Goal: Task Accomplishment & Management: Use online tool/utility

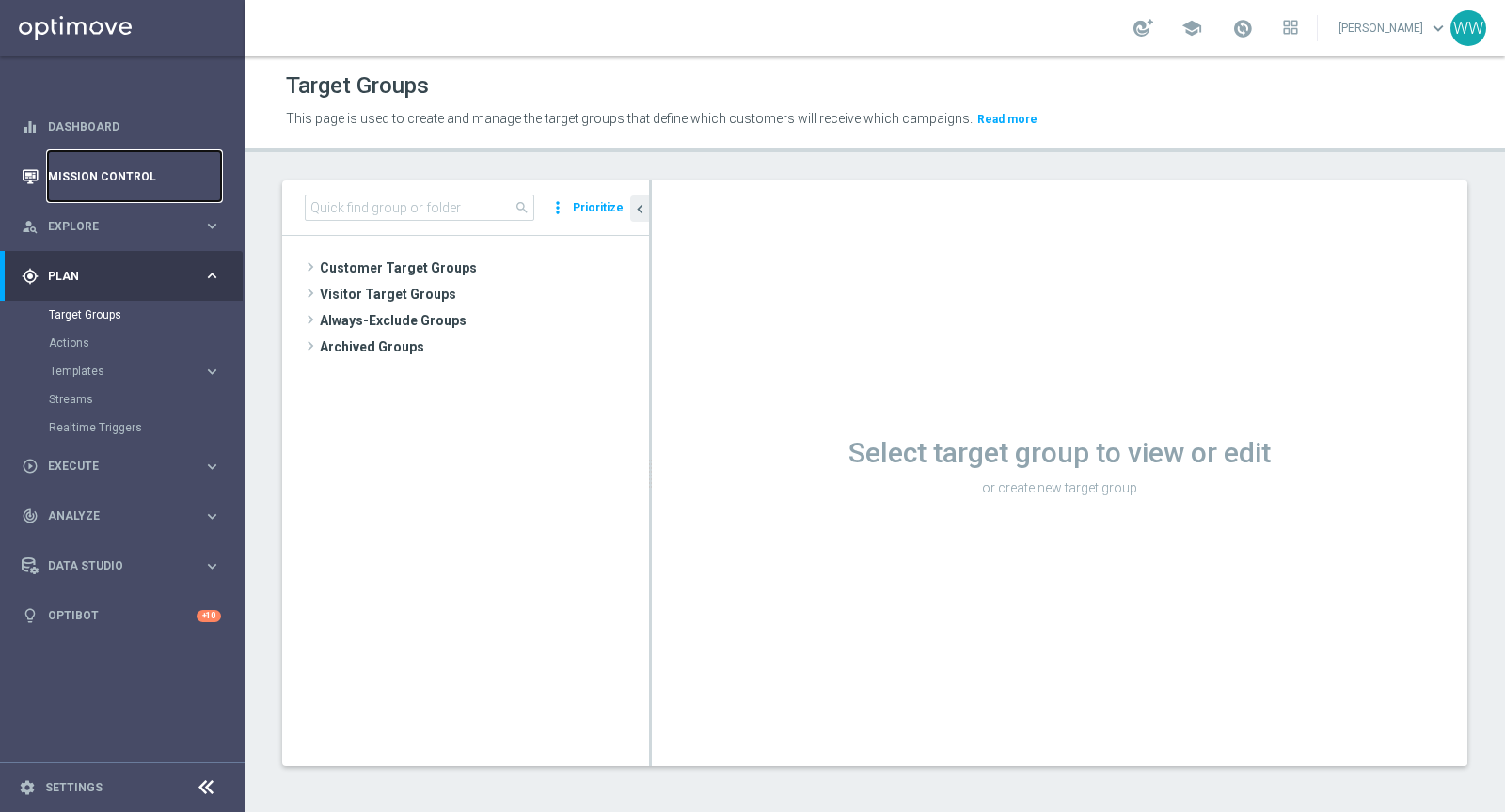
click at [83, 184] on link "Mission Control" at bounding box center [134, 177] width 173 height 50
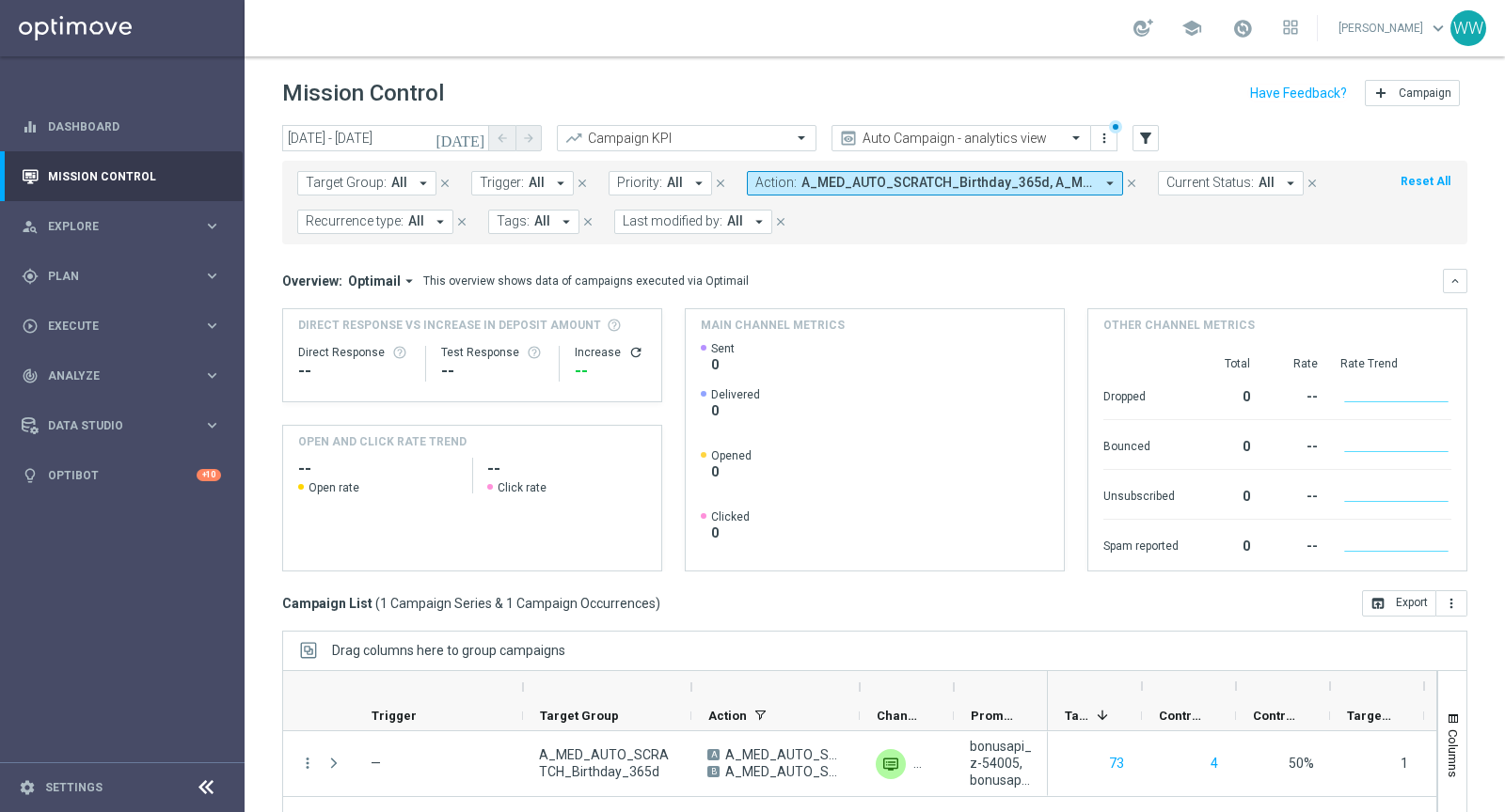
click at [885, 202] on form "Target Group: All arrow_drop_down close Trigger: All arrow_drop_down close Prio…" at bounding box center [832, 202] width 1071 height 63
click at [880, 195] on form "Target Group: All arrow_drop_down close Trigger: All arrow_drop_down close Prio…" at bounding box center [832, 202] width 1071 height 63
click at [877, 187] on span "A_MED_AUTO_SCRATCH_Birthday_365d, A_MED_AUTO_SCRATCH_Birthday_365d_B" at bounding box center [947, 183] width 293 height 16
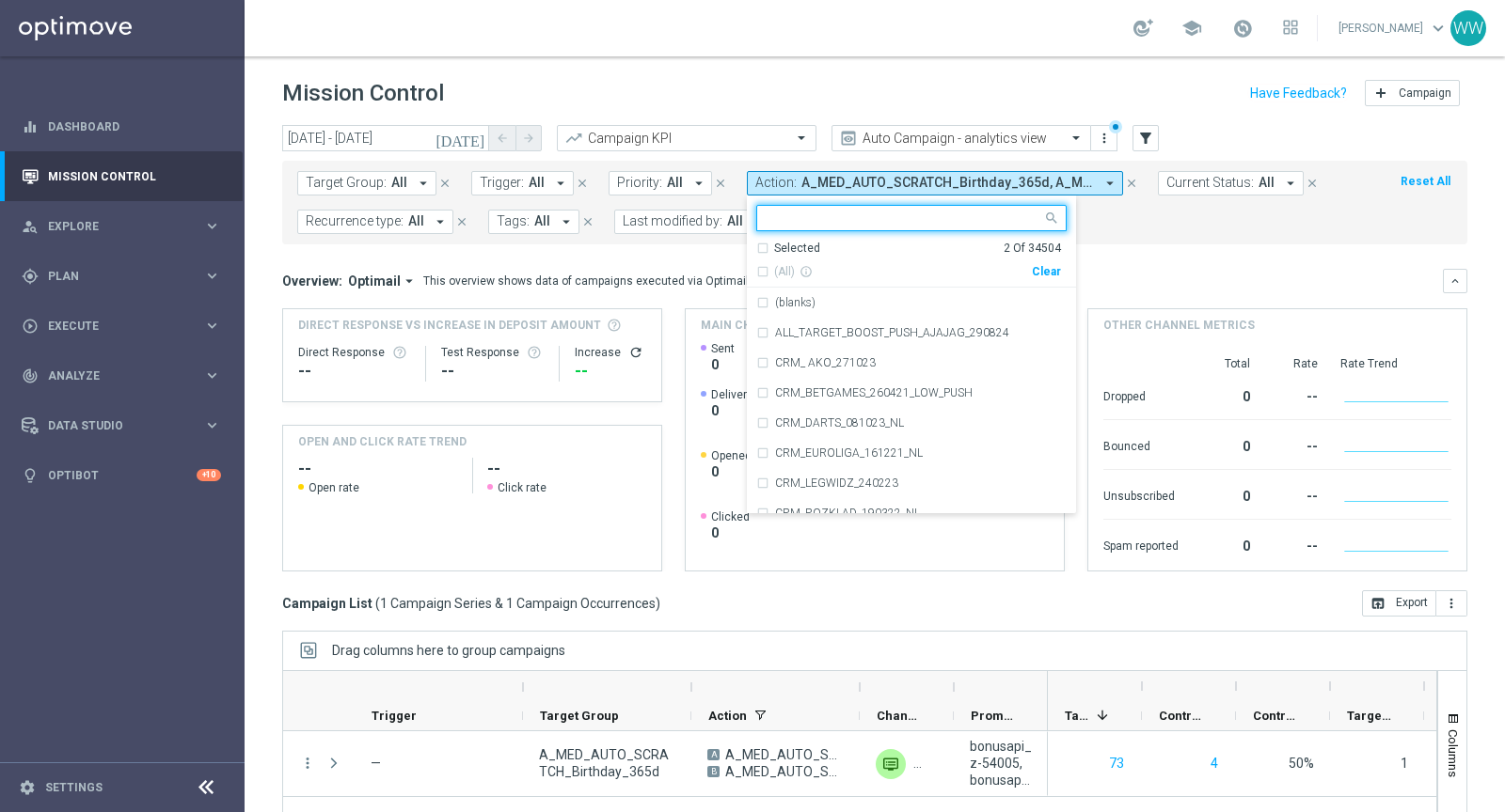
click at [1044, 260] on div "(All) info_outline Clear" at bounding box center [908, 269] width 305 height 24
click at [0, 0] on div "Clear" at bounding box center [0, 0] width 0 height 0
click at [907, 211] on input "text" at bounding box center [904, 219] width 276 height 16
paste input "(LPZ - SMS) Przerwa_techniczna_10092025"
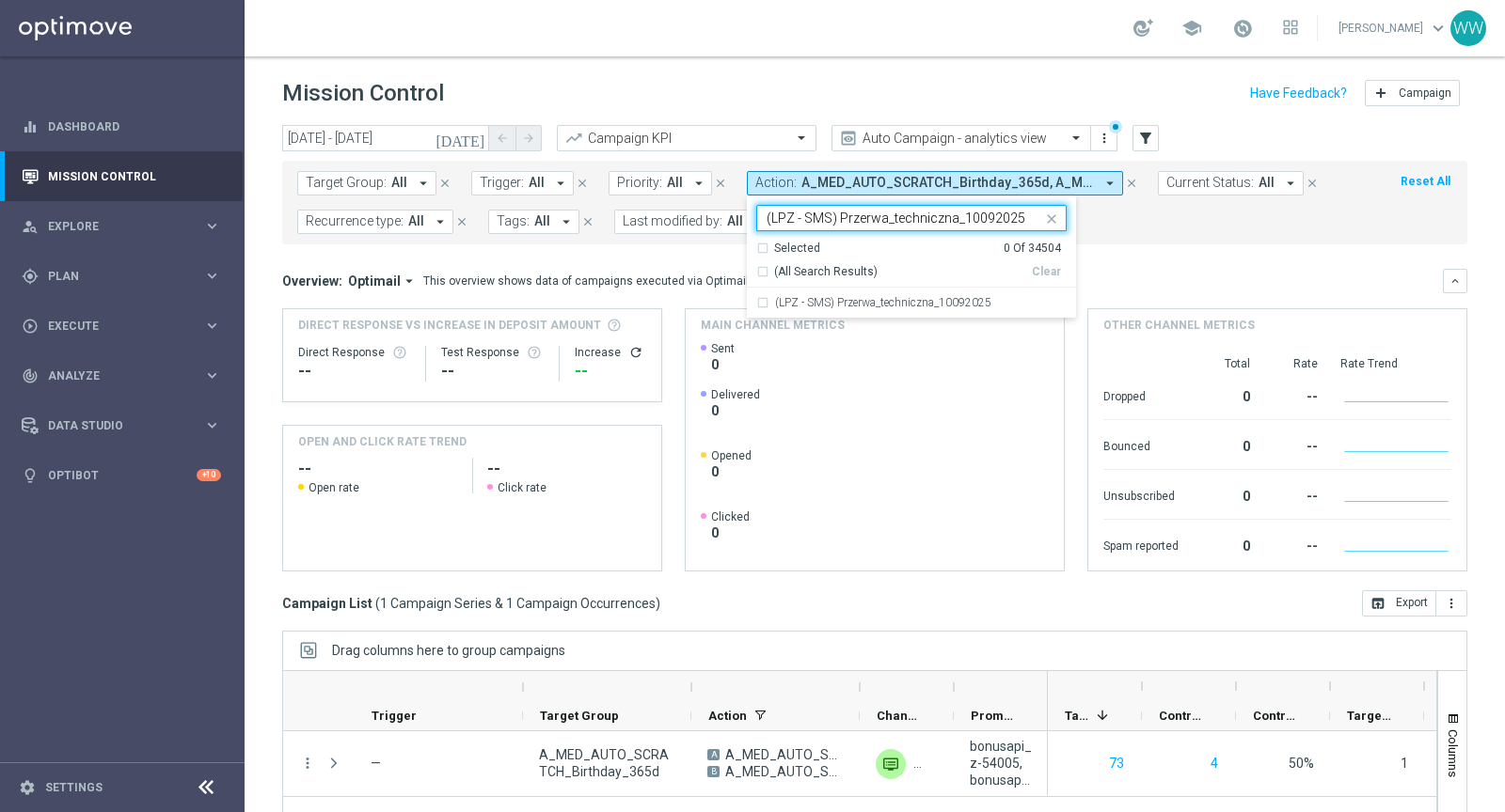
click at [860, 281] on div "Selected 0 Of 34504 (All Search Results) Clear" at bounding box center [910, 265] width 329 height 48
click at [856, 289] on div "(LPZ - SMS) Przerwa_techniczna_10092025" at bounding box center [911, 303] width 311 height 30
type input "(LPZ - SMS) Przerwa_techniczna_10092025"
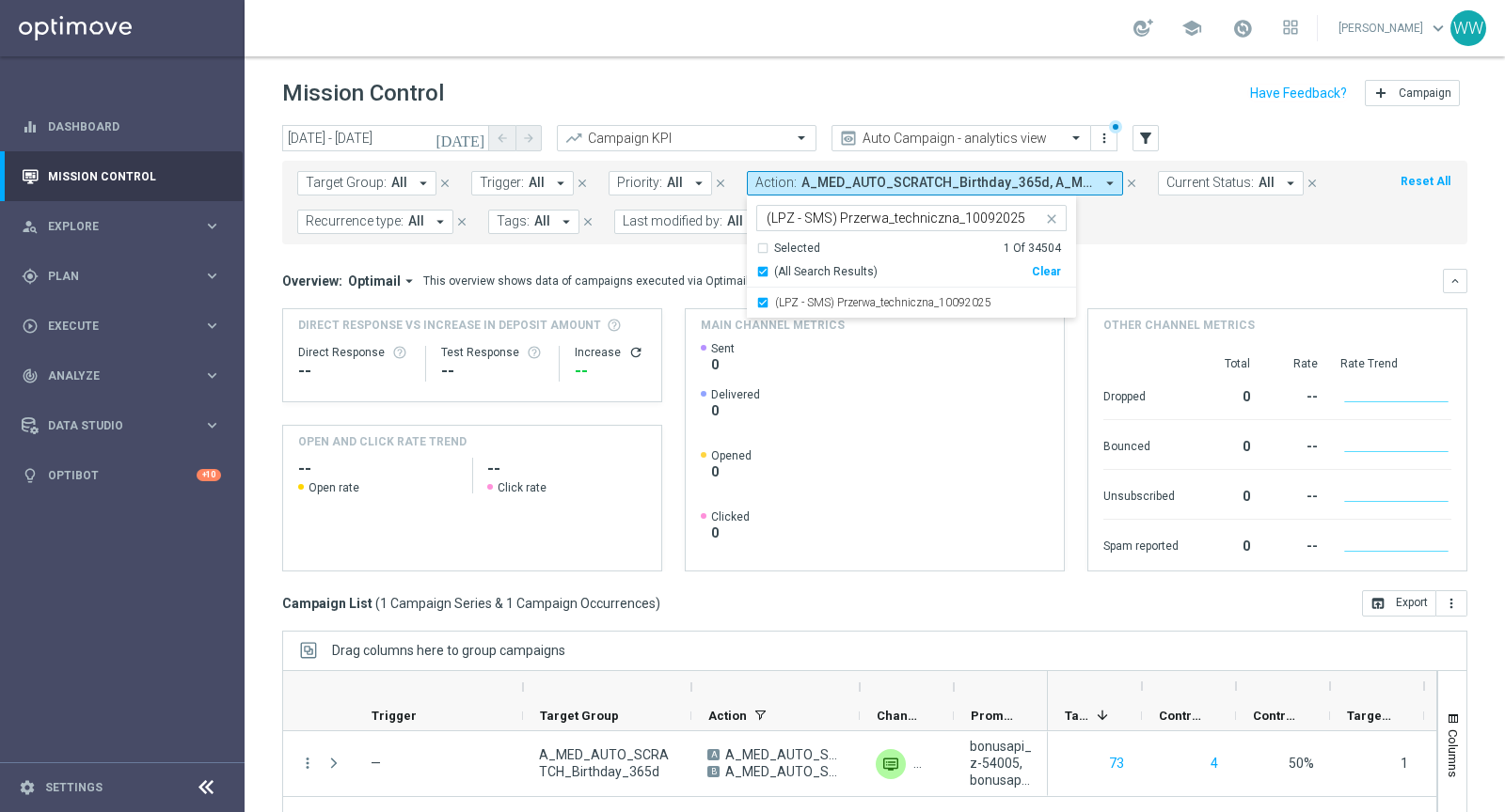
click at [1162, 246] on mini-dashboard "Overview: Optimail arrow_drop_down This overview shows data of campaigns execut…" at bounding box center [874, 417] width 1185 height 346
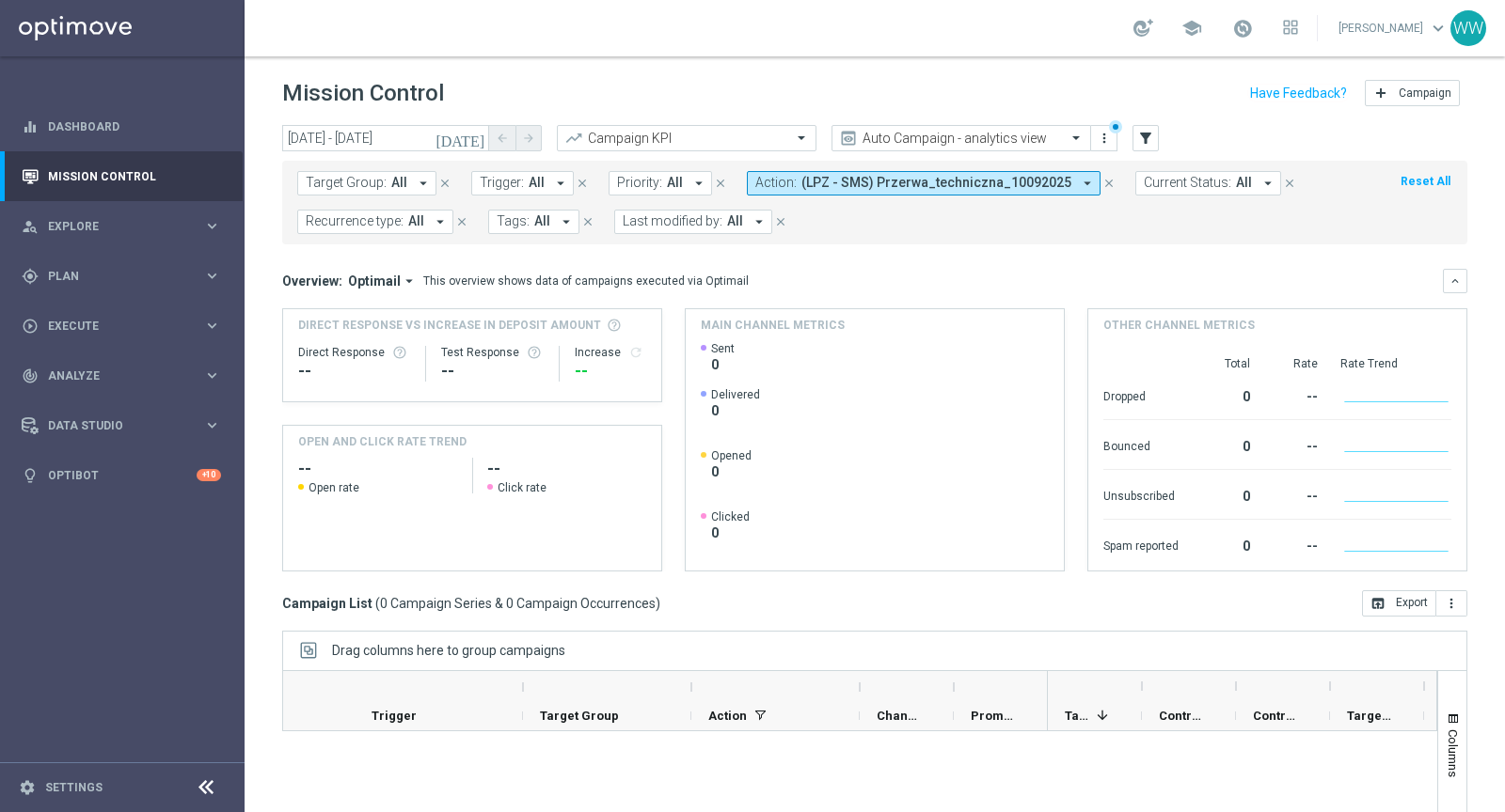
click at [468, 136] on button "[DATE]" at bounding box center [461, 139] width 56 height 28
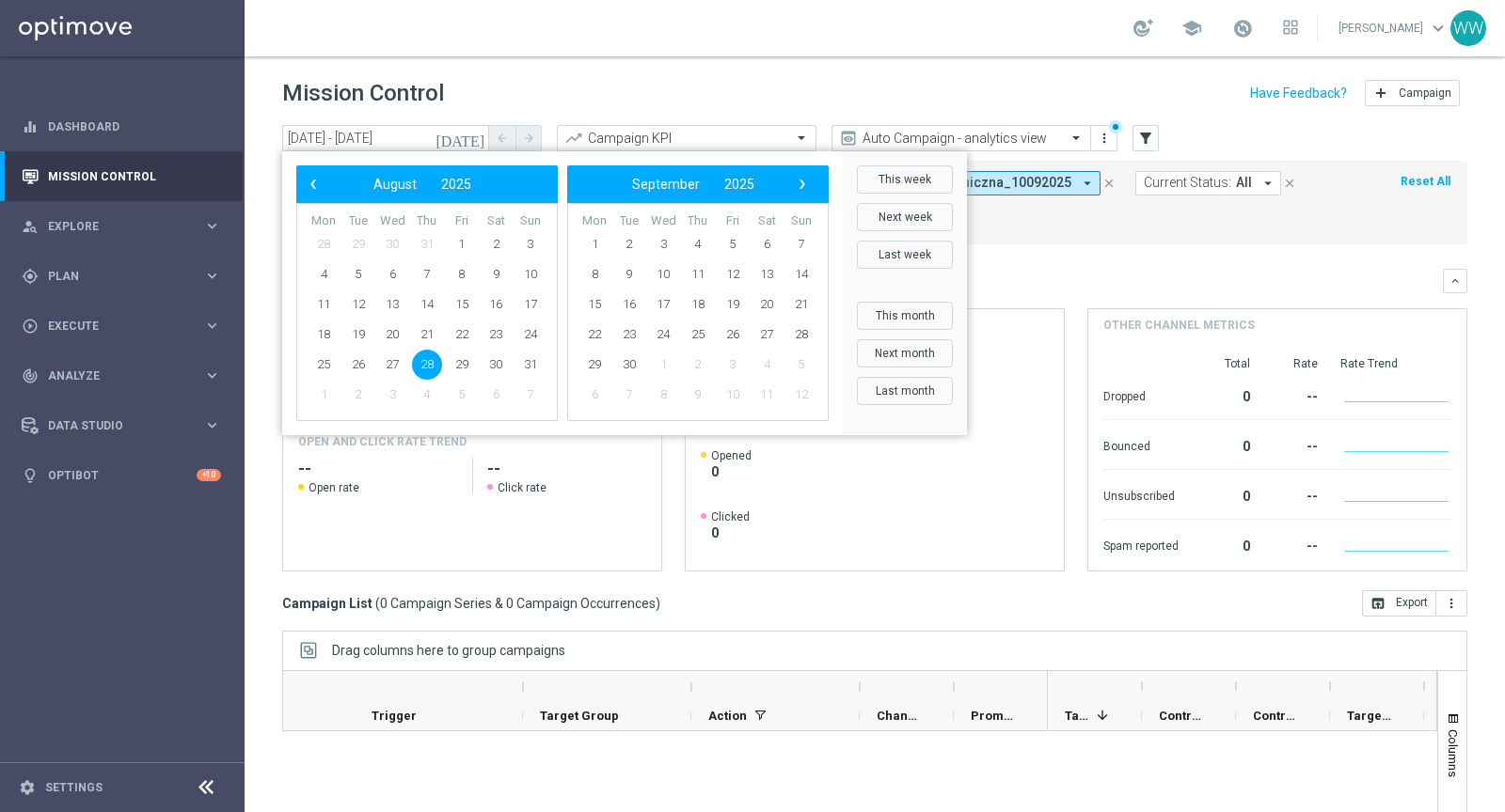
click at [816, 184] on div "‹ ​ September ​ 2025 ​ ›" at bounding box center [698, 185] width 262 height 38
click at [672, 276] on span "10" at bounding box center [663, 275] width 30 height 30
type input "[DATE] - [DATE]"
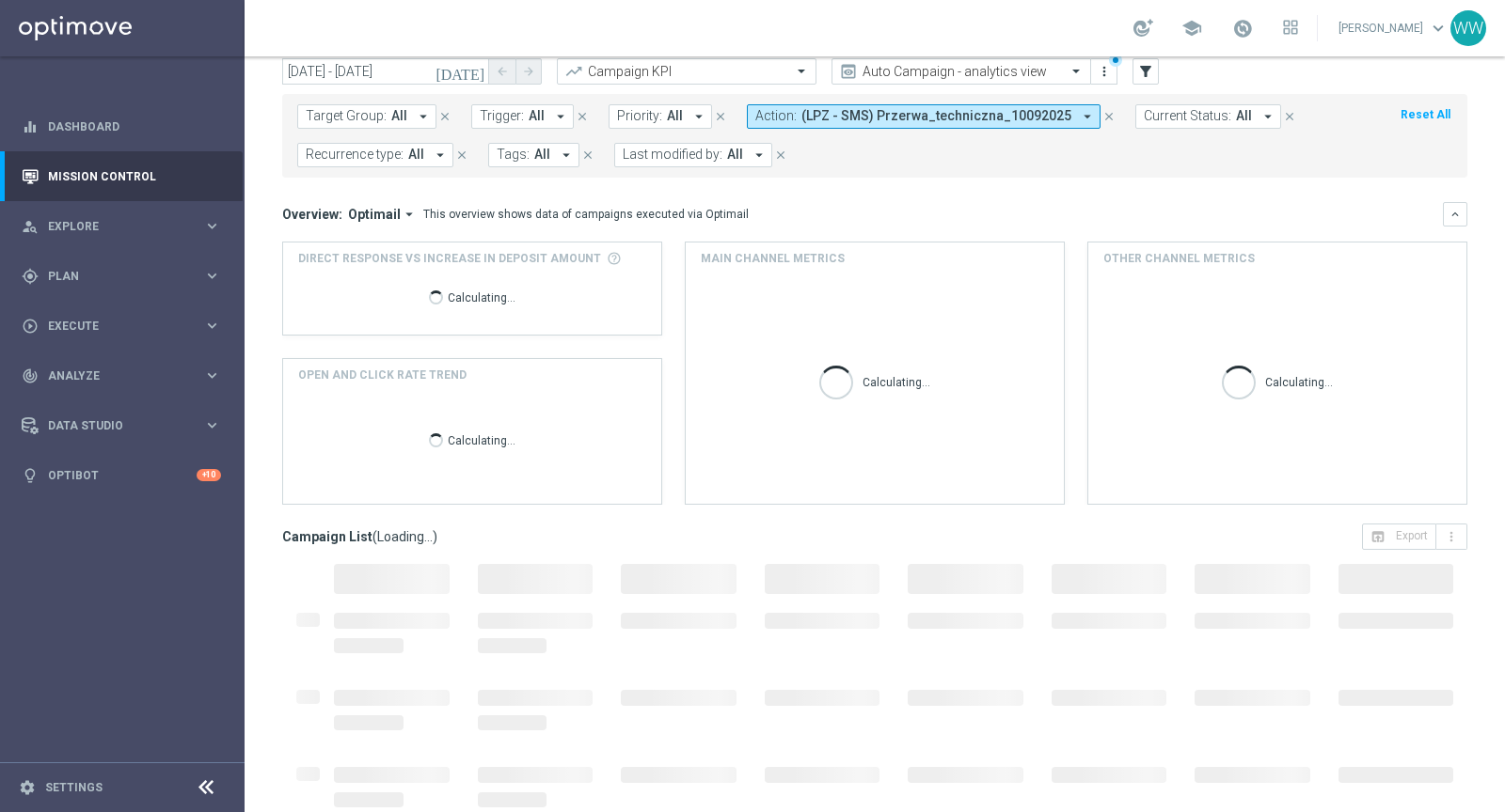
scroll to position [163, 0]
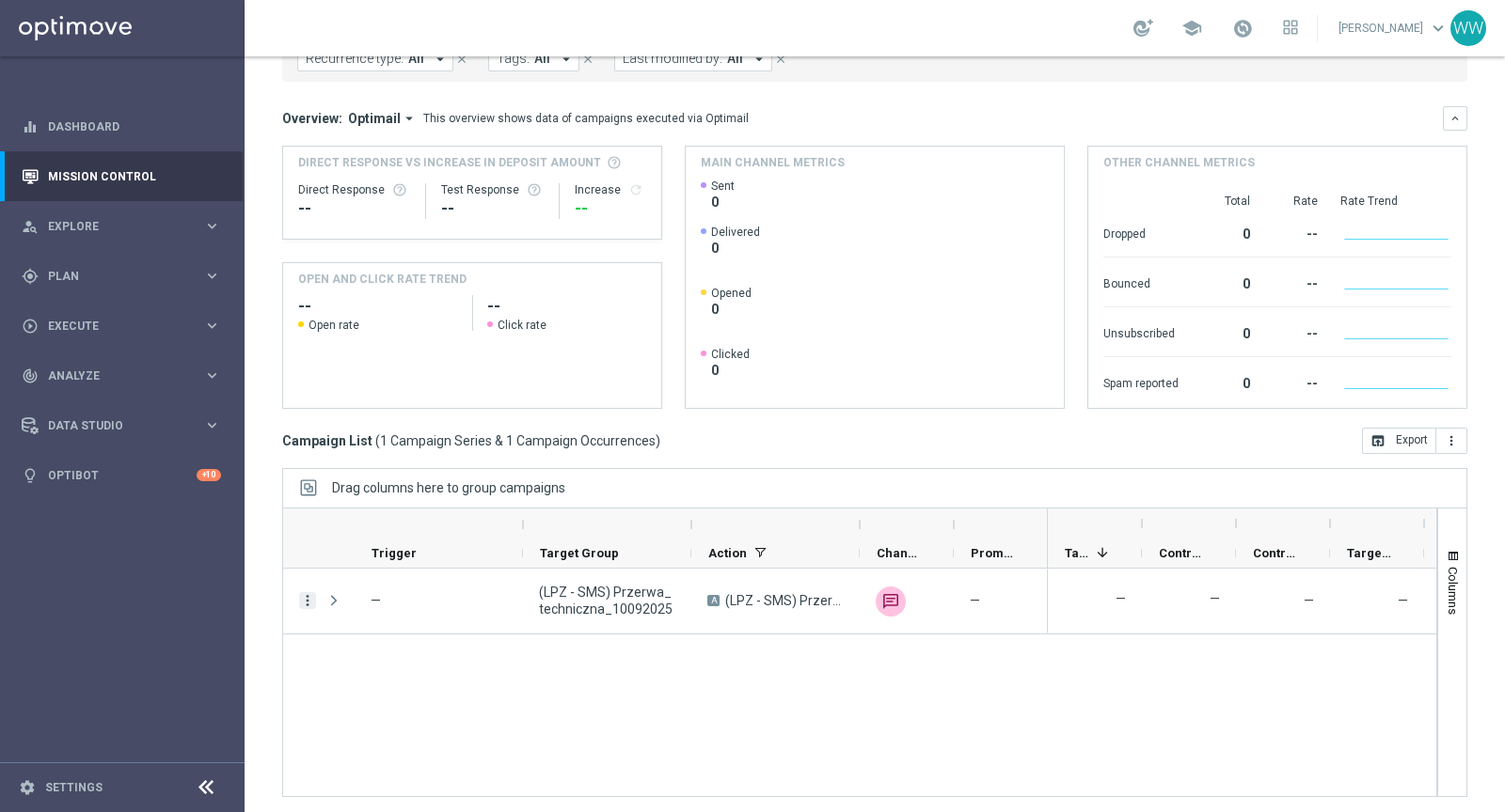
click at [304, 592] on icon "more_vert" at bounding box center [307, 600] width 17 height 17
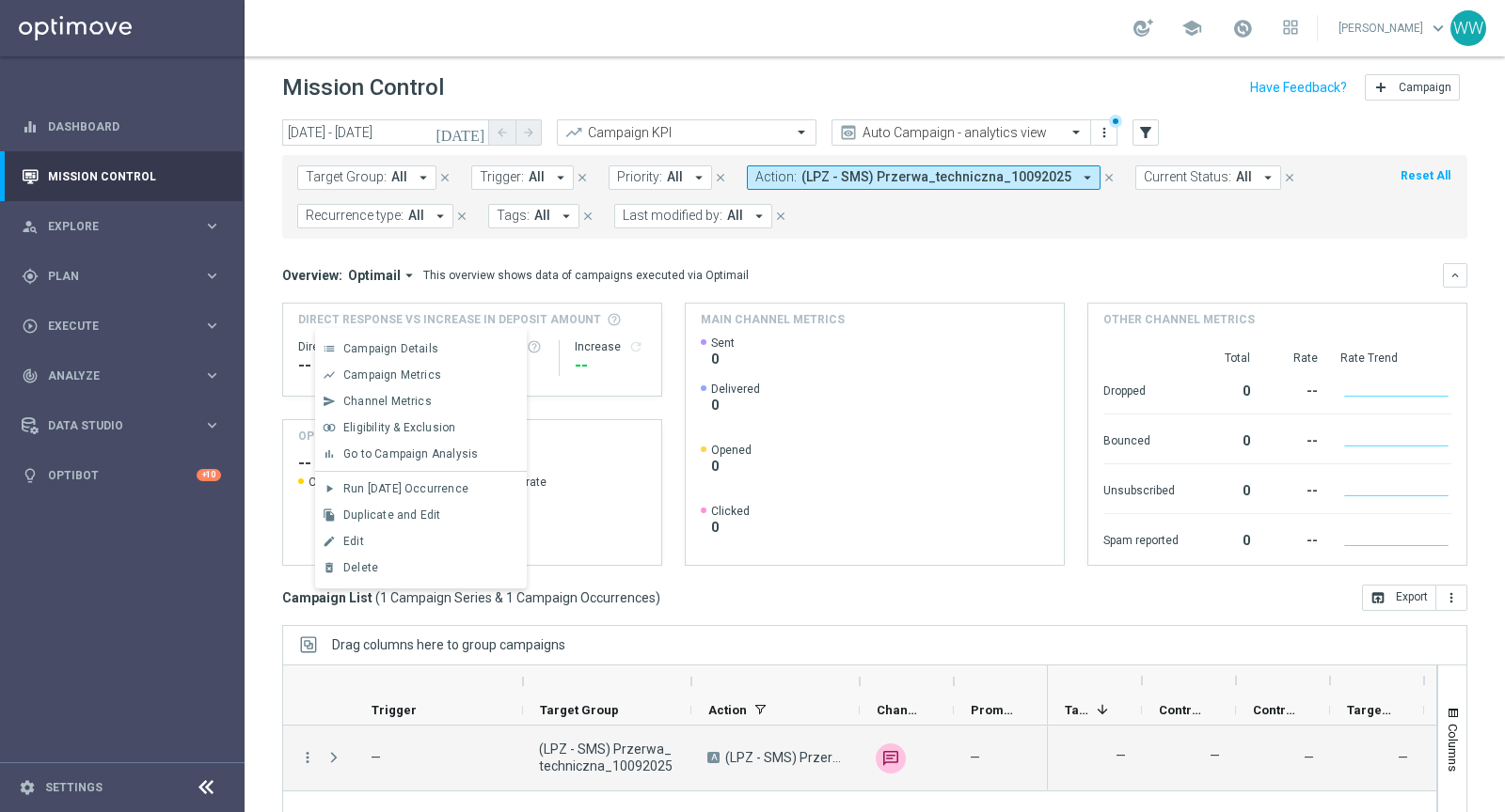
scroll to position [0, 0]
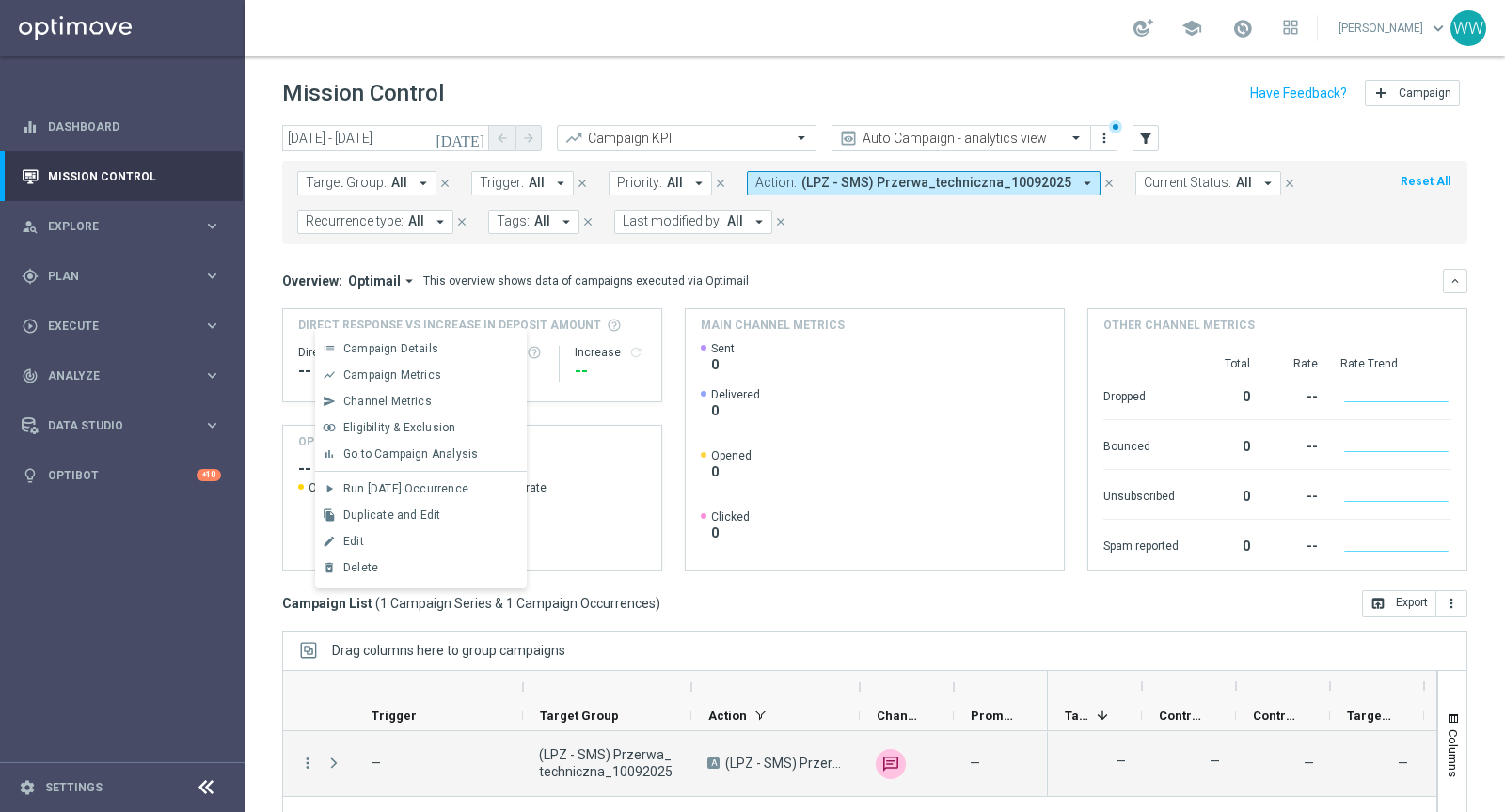
click at [1403, 18] on link "[PERSON_NAME] keyboard_arrow_down" at bounding box center [1393, 28] width 114 height 28
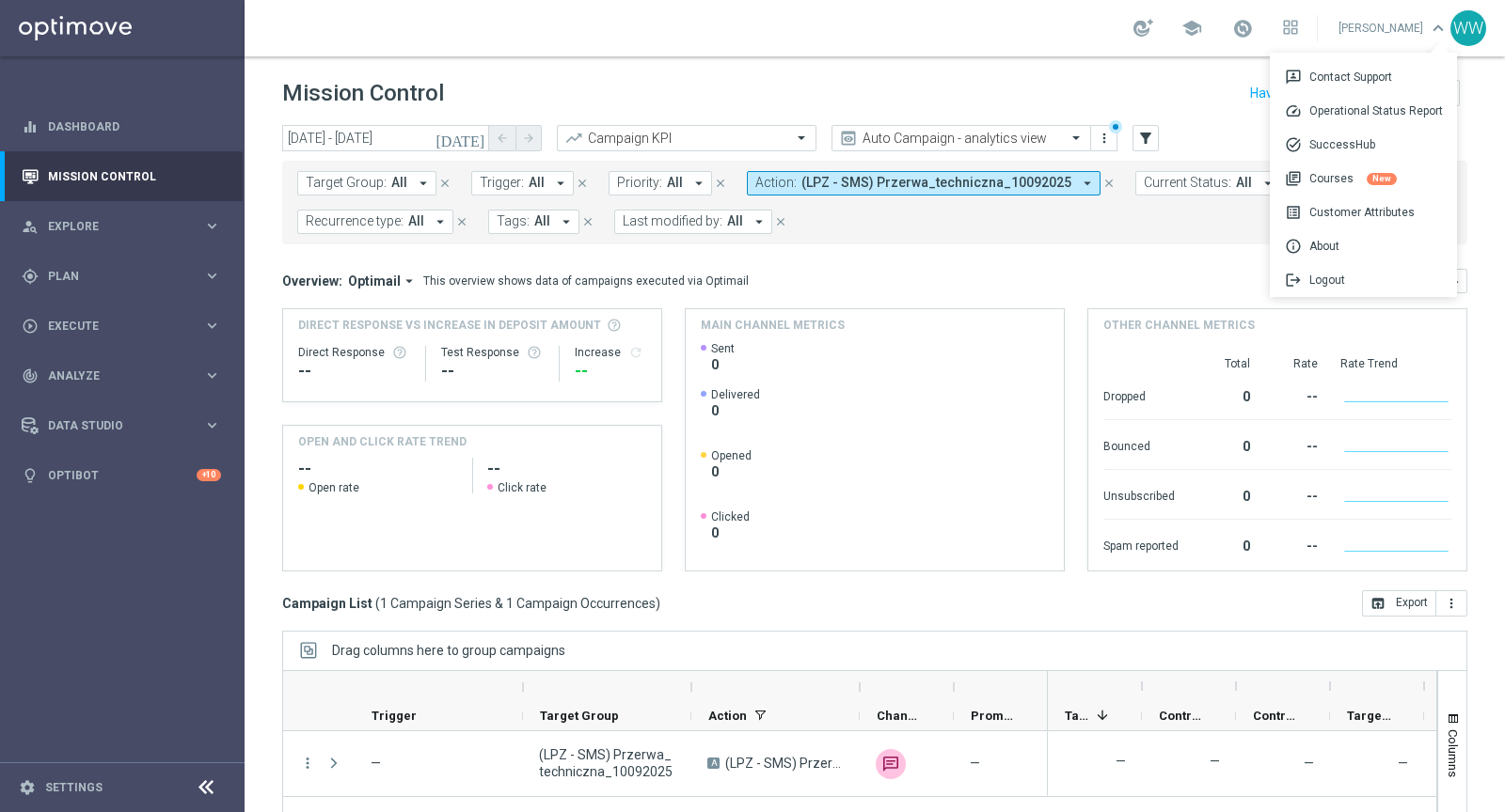
click at [1403, 18] on link "[PERSON_NAME] keyboard_arrow_down 3p Contact Support speed Operational Status R…" at bounding box center [1393, 28] width 114 height 28
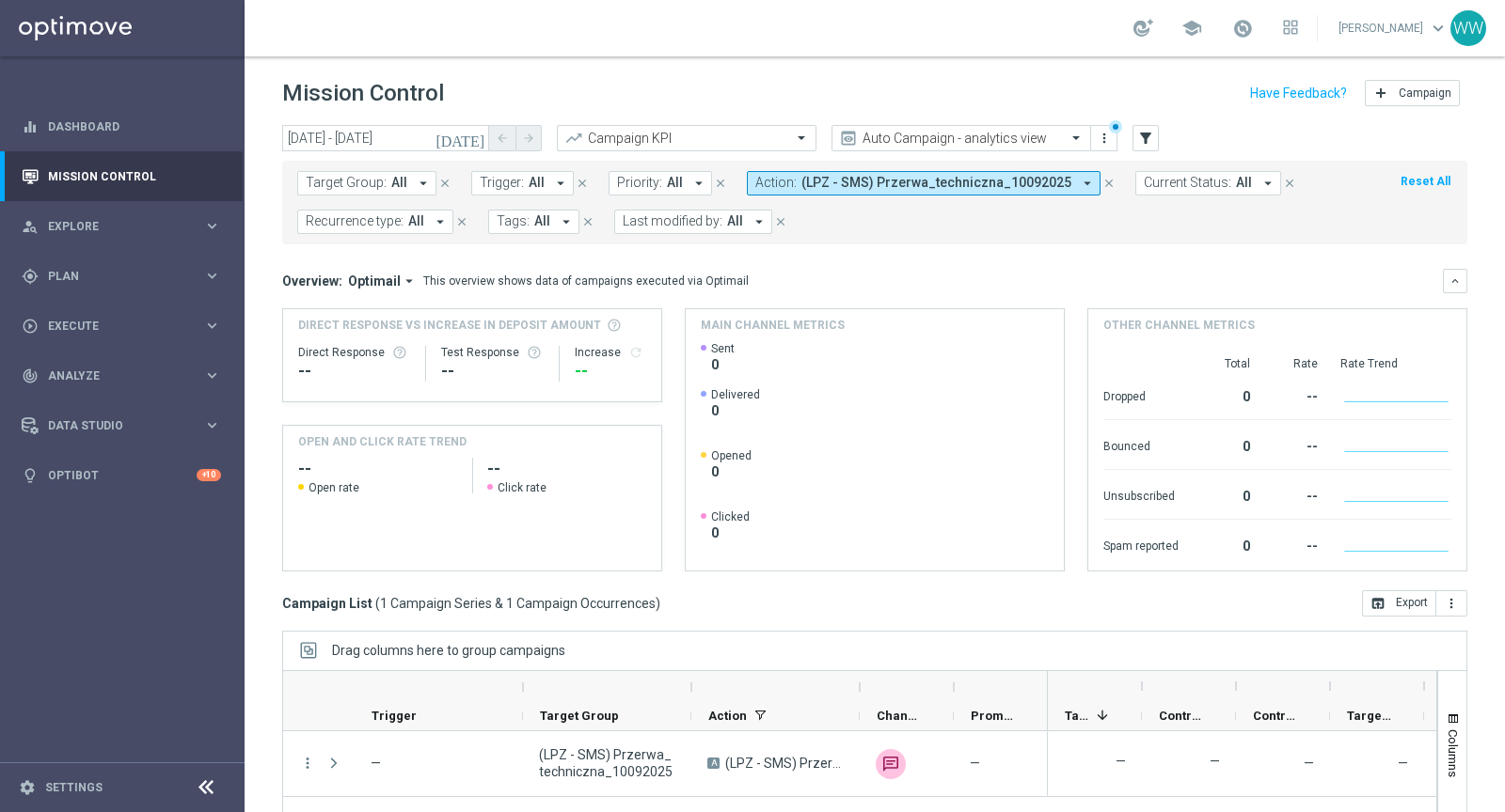
click at [1264, 27] on div "school" at bounding box center [1215, 28] width 165 height 32
click at [1253, 27] on span at bounding box center [1242, 28] width 21 height 21
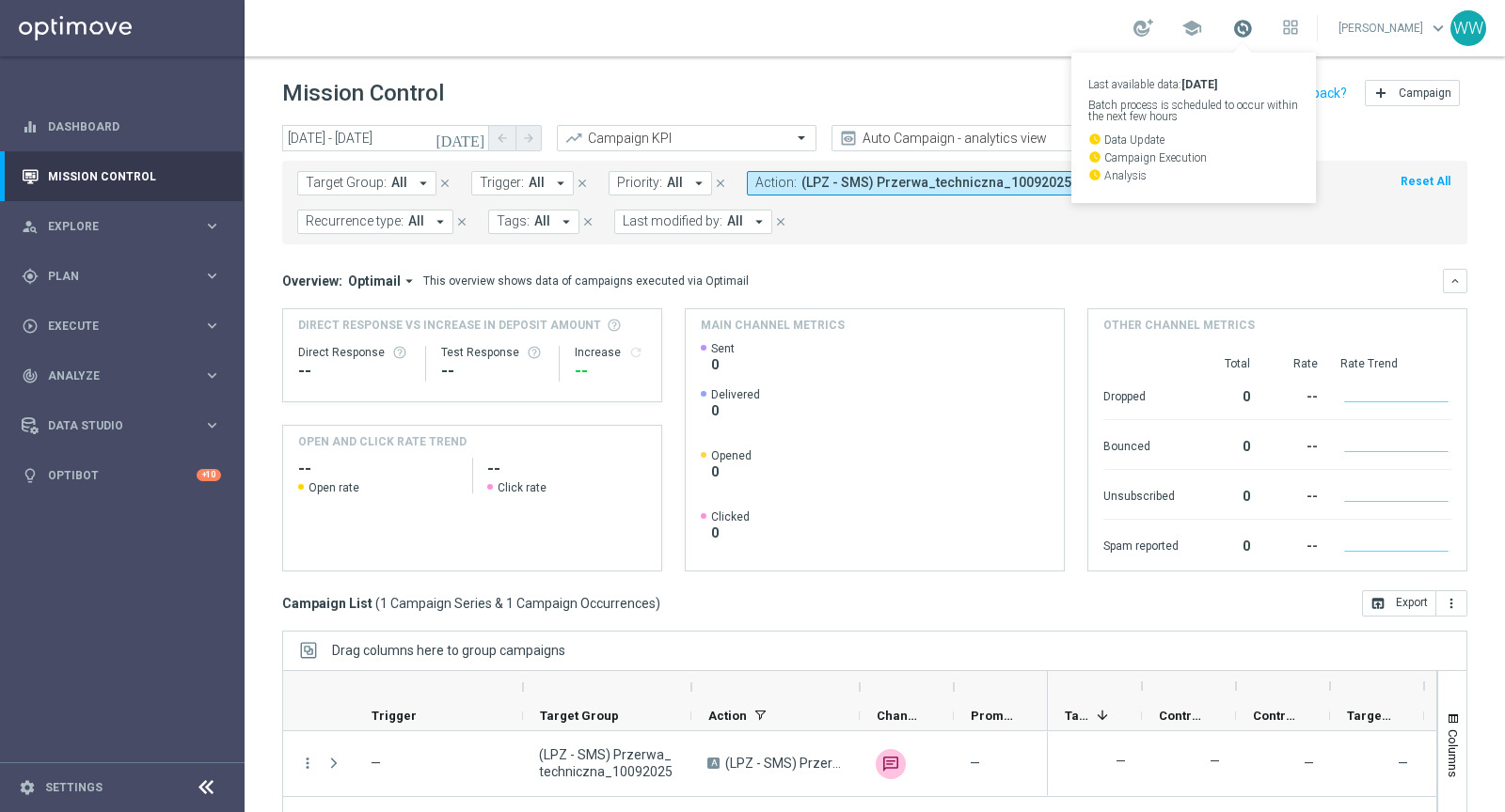
click at [1253, 27] on span at bounding box center [1242, 28] width 21 height 21
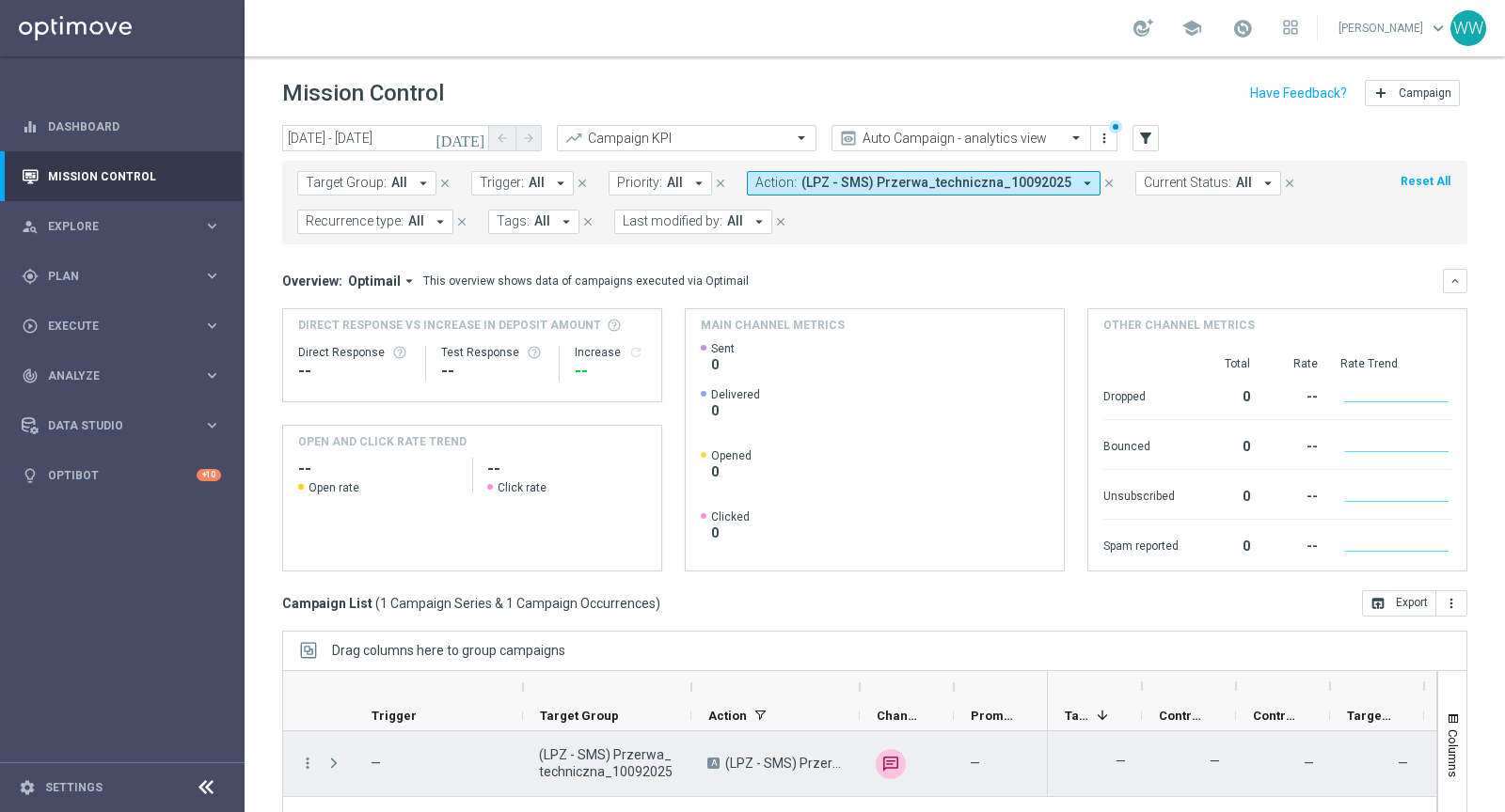
scroll to position [163, 0]
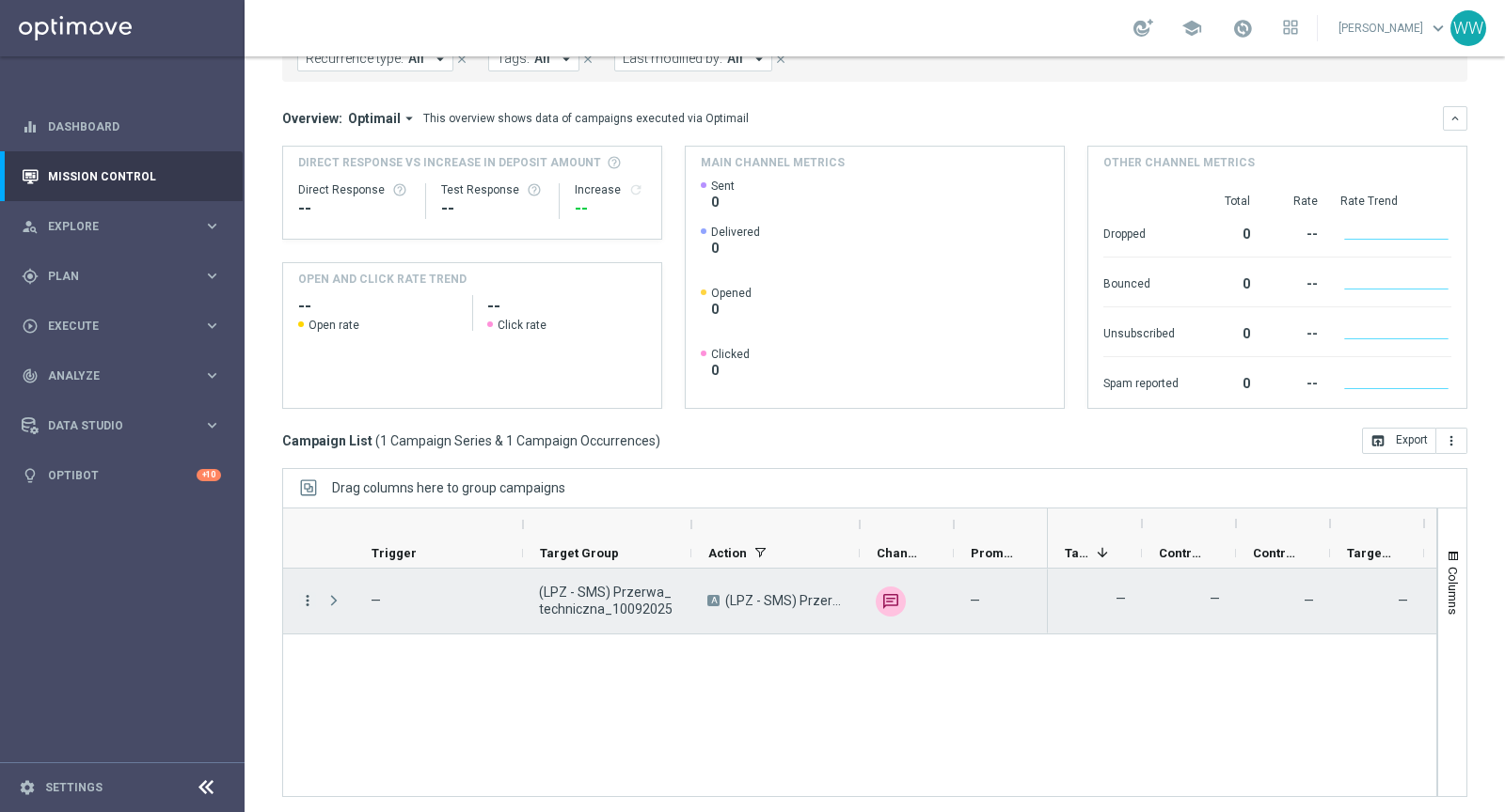
click at [308, 592] on icon "more_vert" at bounding box center [307, 600] width 17 height 17
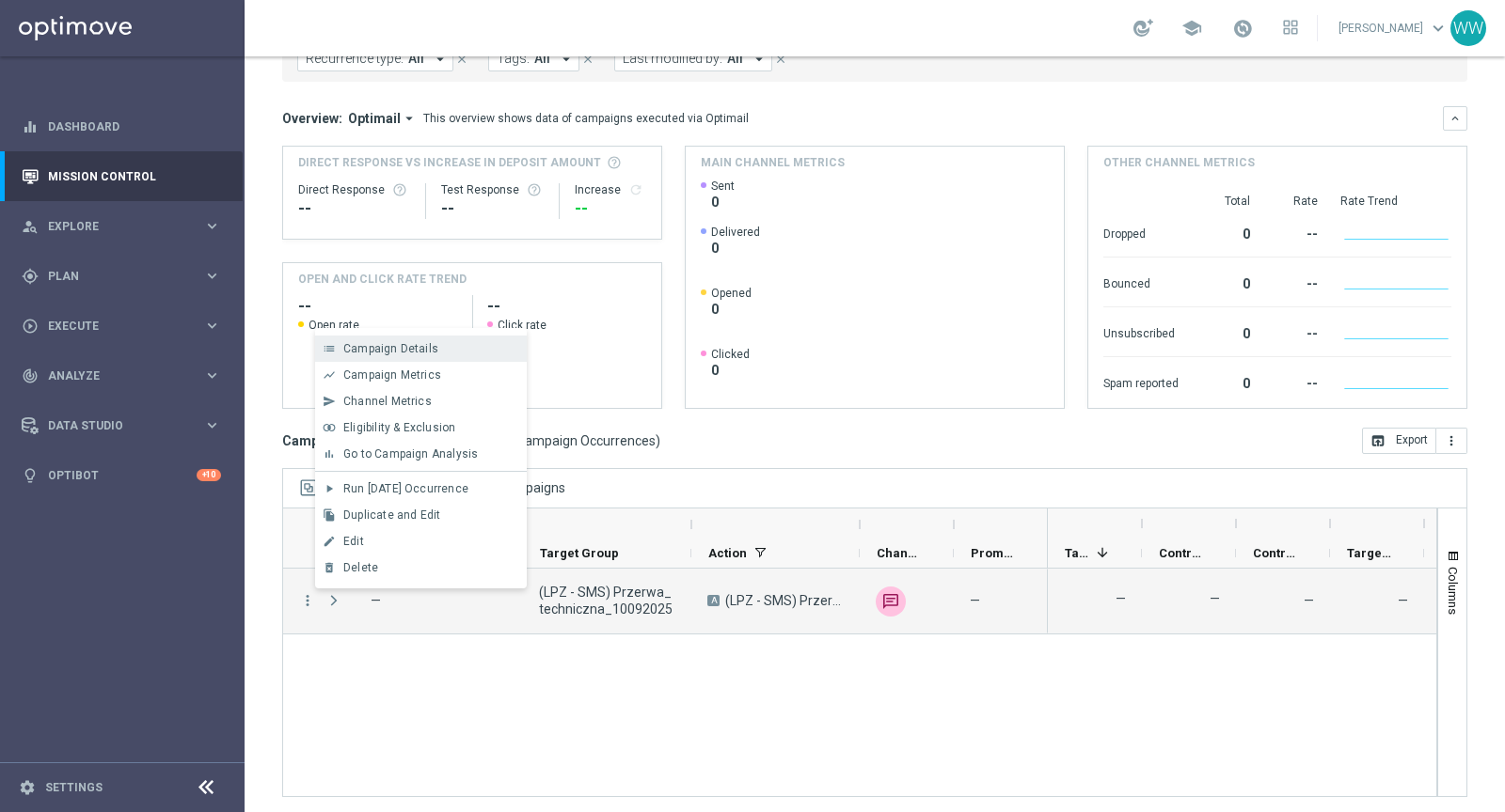
click at [394, 353] on span "Campaign Details" at bounding box center [390, 349] width 95 height 13
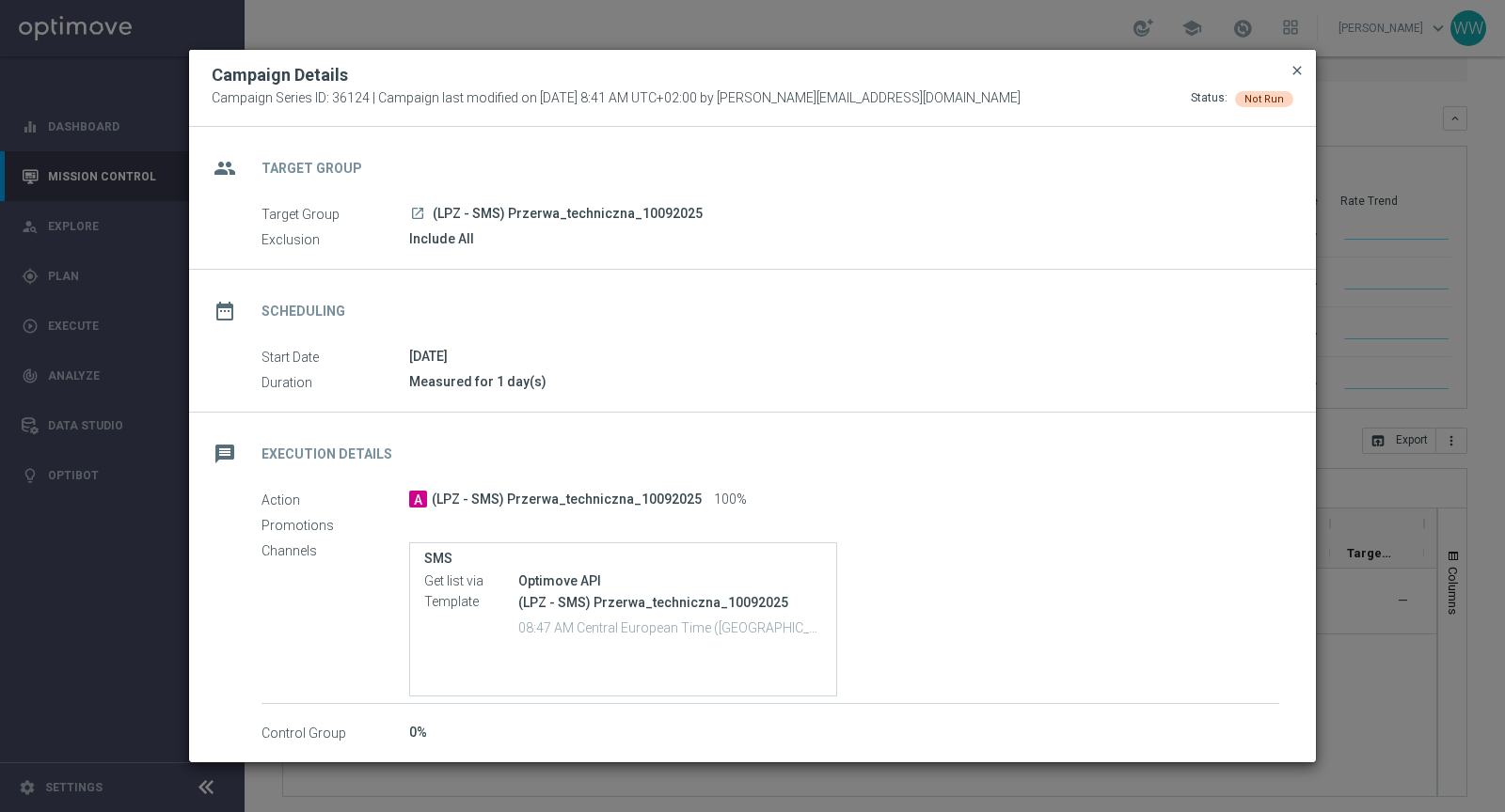
click at [1292, 70] on span "close" at bounding box center [1296, 70] width 15 height 15
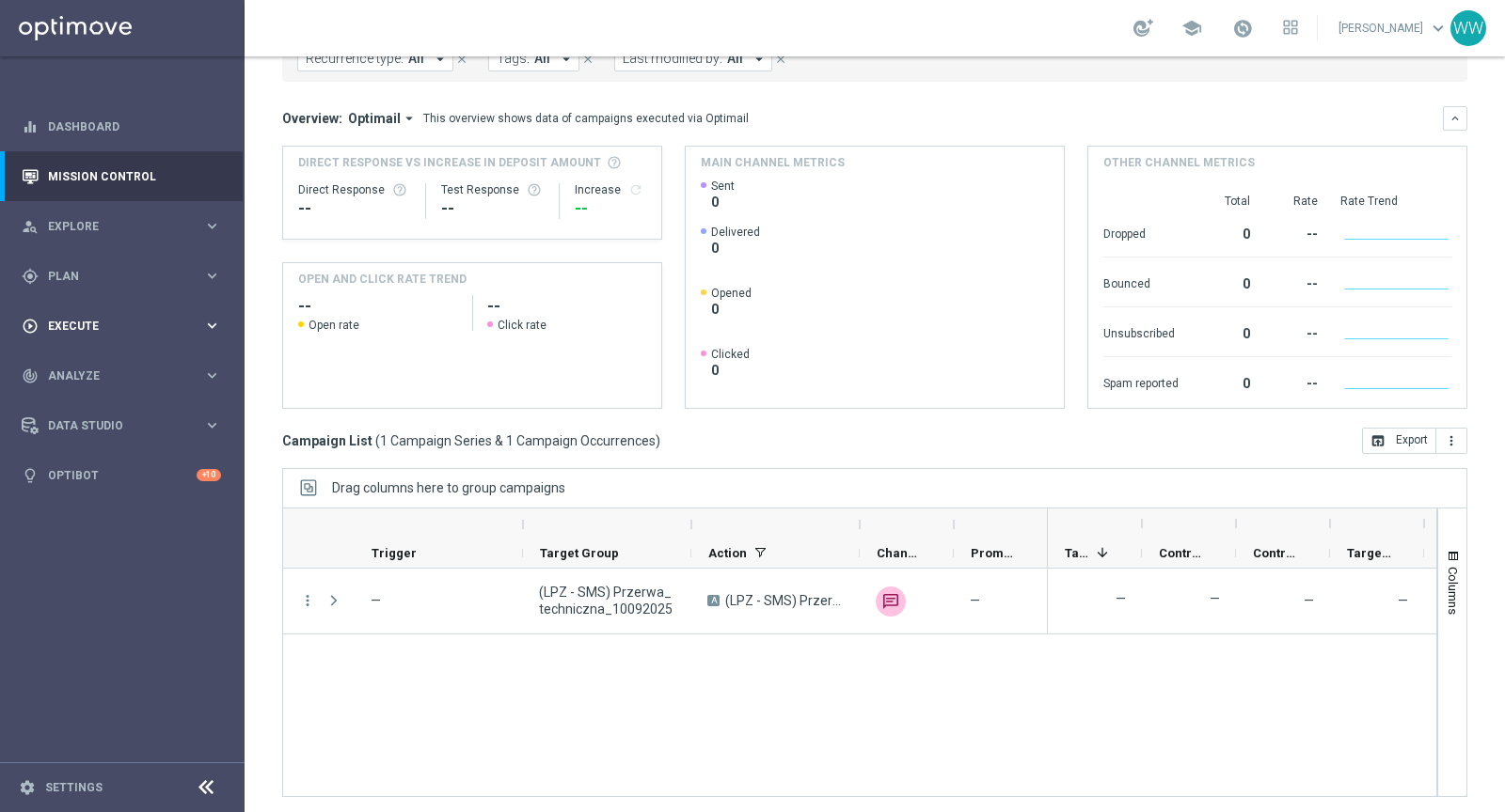
click at [102, 325] on span "Execute" at bounding box center [125, 326] width 155 height 11
click at [83, 354] on div "Campaign Builder" at bounding box center [146, 365] width 194 height 28
click at [83, 368] on link "Campaign Builder" at bounding box center [122, 365] width 147 height 15
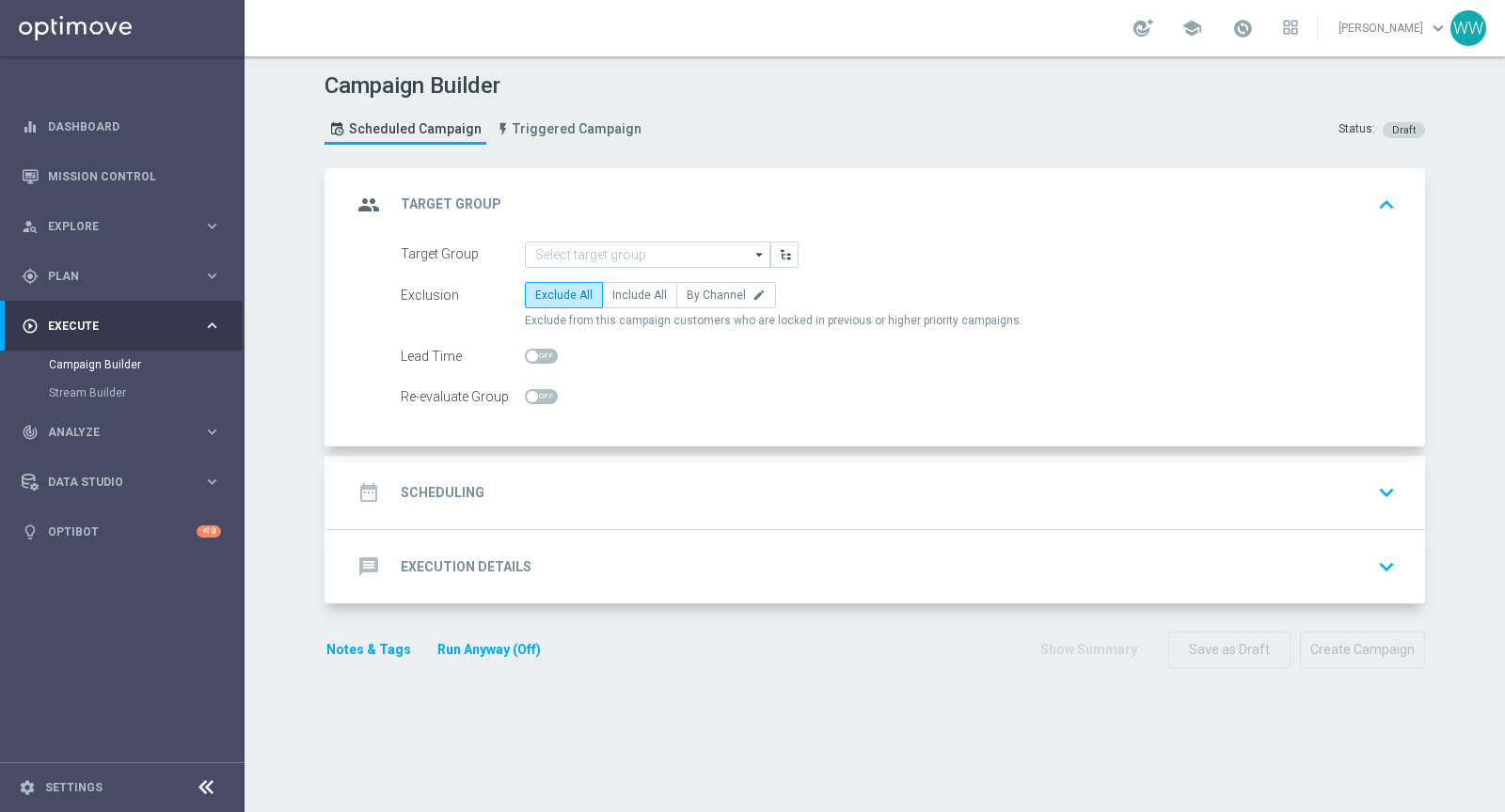
click at [501, 646] on button "Run Anyway (Off)" at bounding box center [489, 650] width 107 height 24
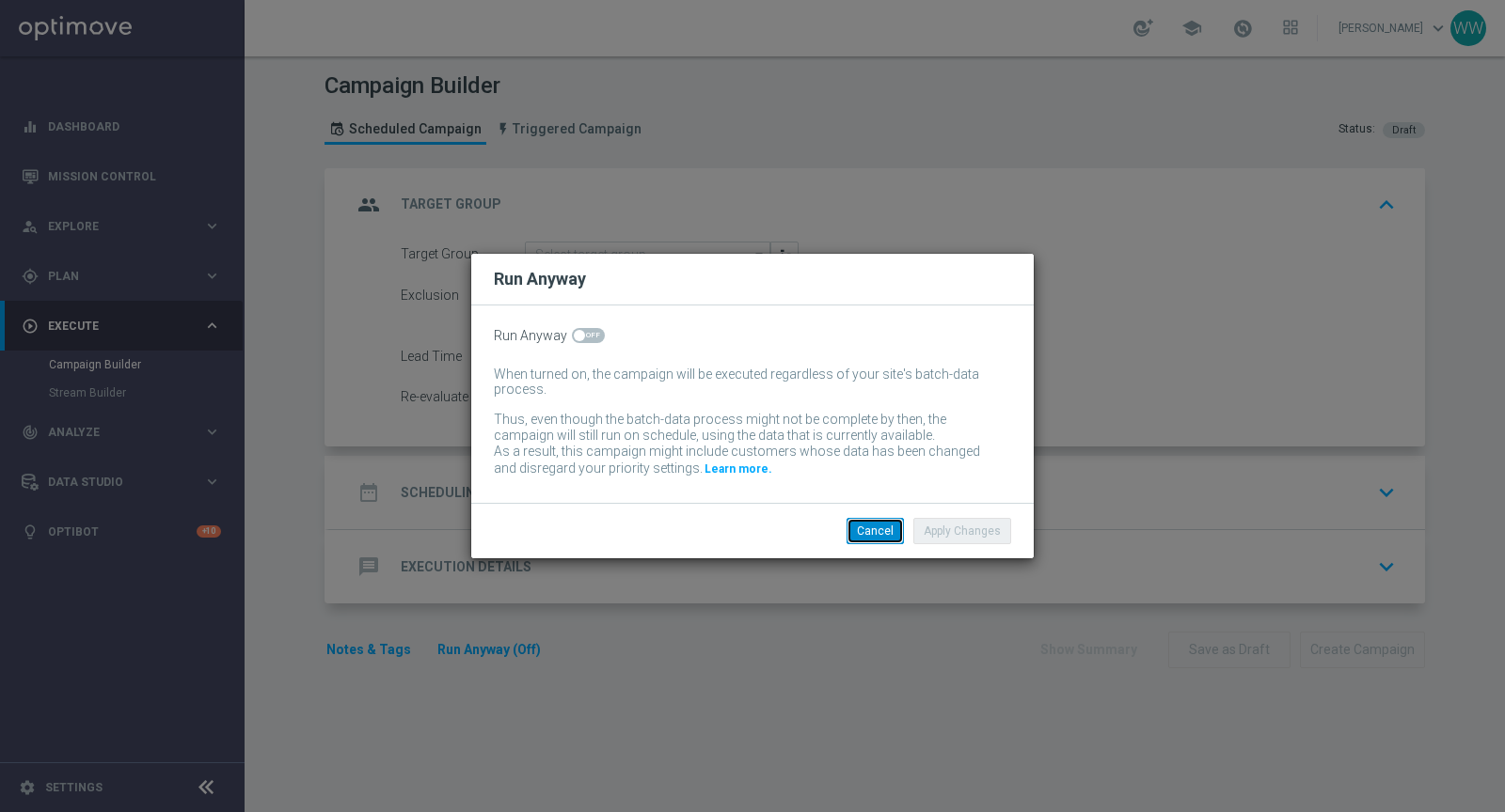
click at [872, 529] on button "Cancel" at bounding box center [874, 531] width 57 height 26
